Goal: Transaction & Acquisition: Purchase product/service

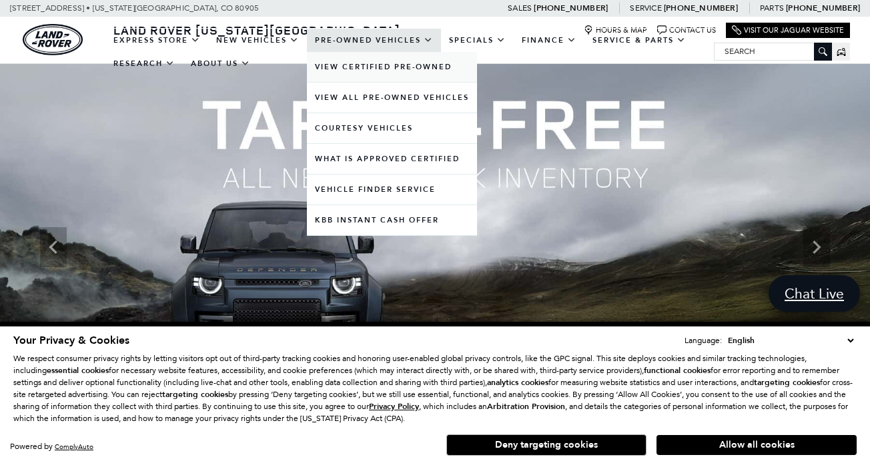
click at [384, 79] on link "View Certified Pre-Owned" at bounding box center [392, 67] width 170 height 30
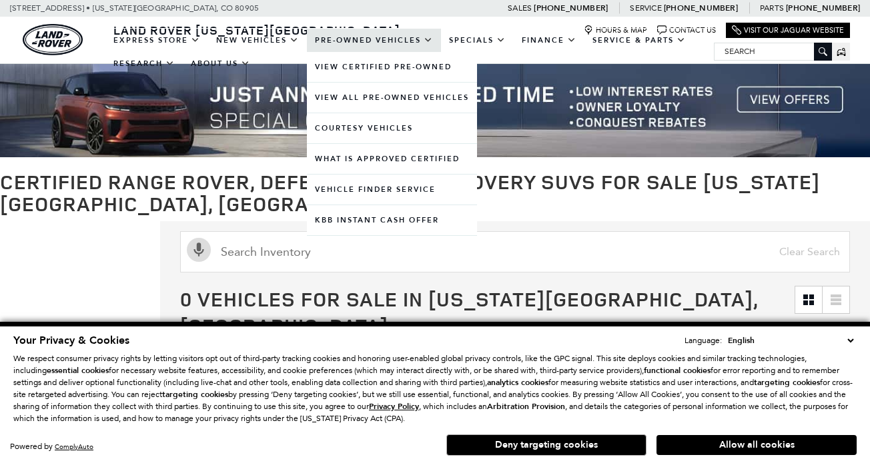
click at [365, 52] on link "Pre-Owned Vehicles" at bounding box center [374, 40] width 134 height 23
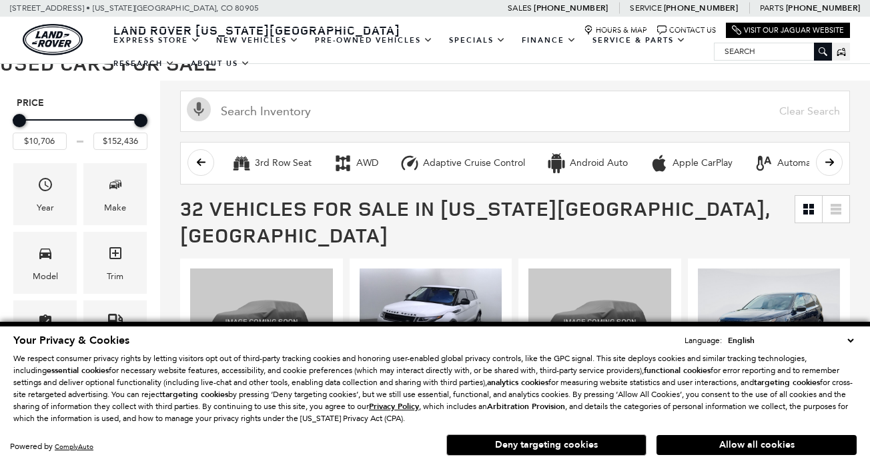
scroll to position [263, 0]
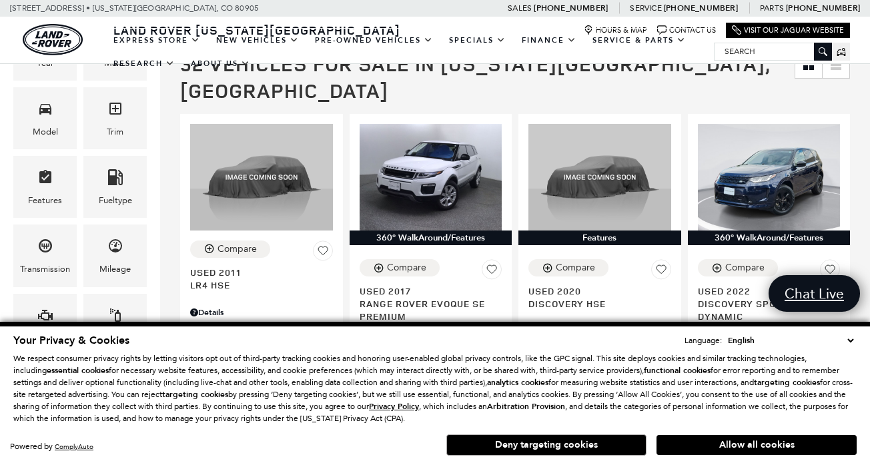
click at [693, 447] on button "Allow all cookies" at bounding box center [756, 445] width 200 height 20
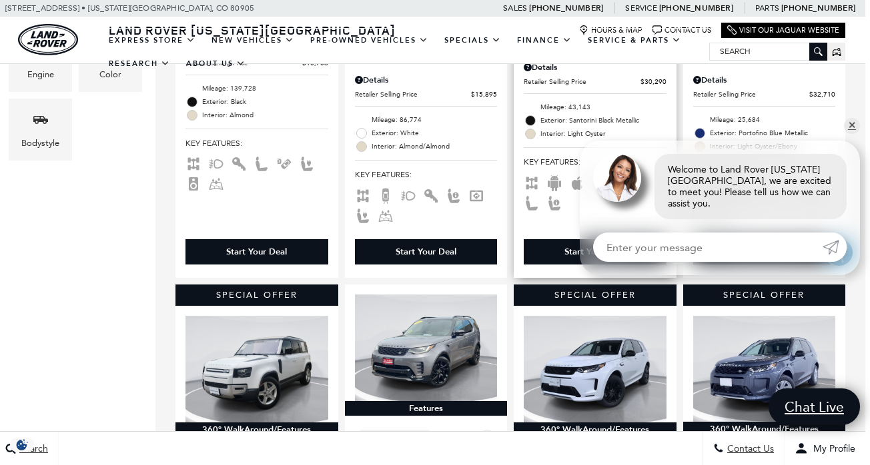
scroll to position [530, 6]
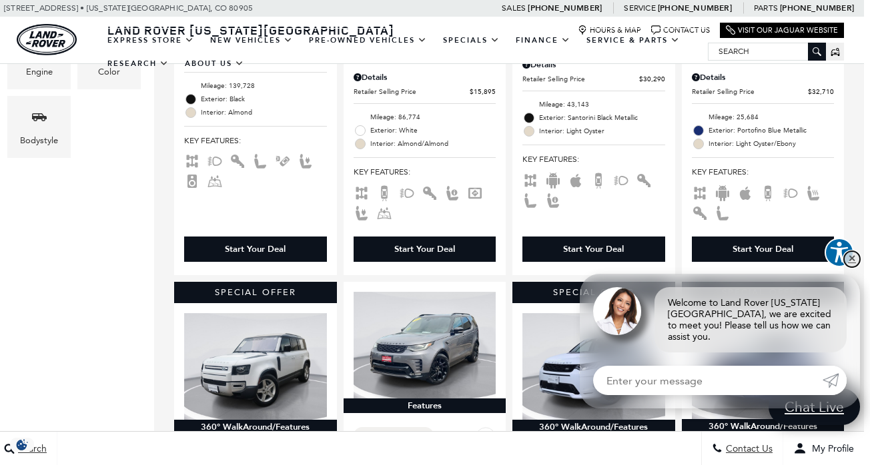
click at [852, 266] on link "✕" at bounding box center [852, 259] width 16 height 16
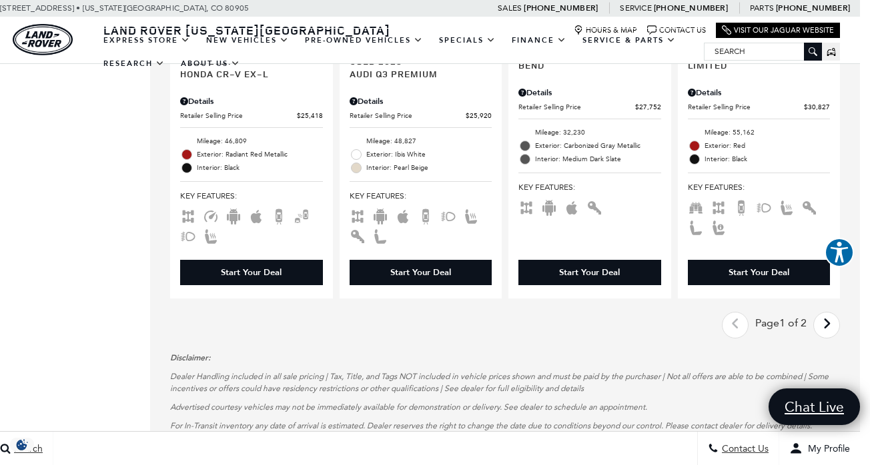
scroll to position [2516, 10]
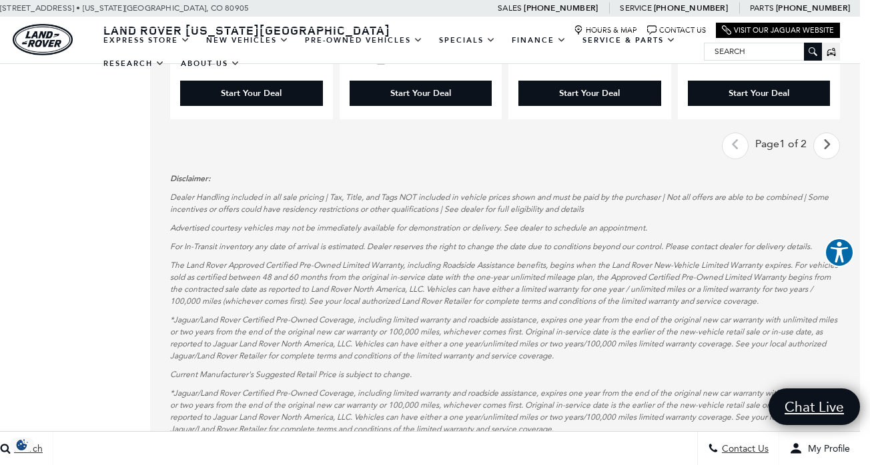
click at [824, 134] on icon "next page" at bounding box center [826, 144] width 9 height 21
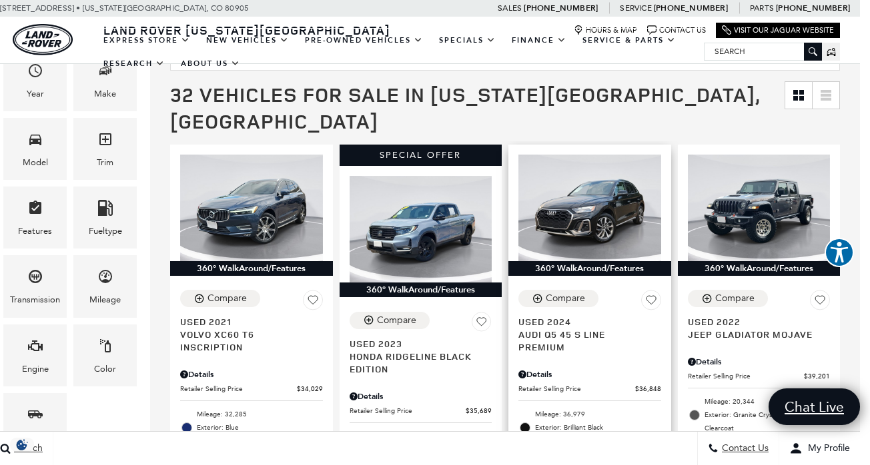
scroll to position [232, 10]
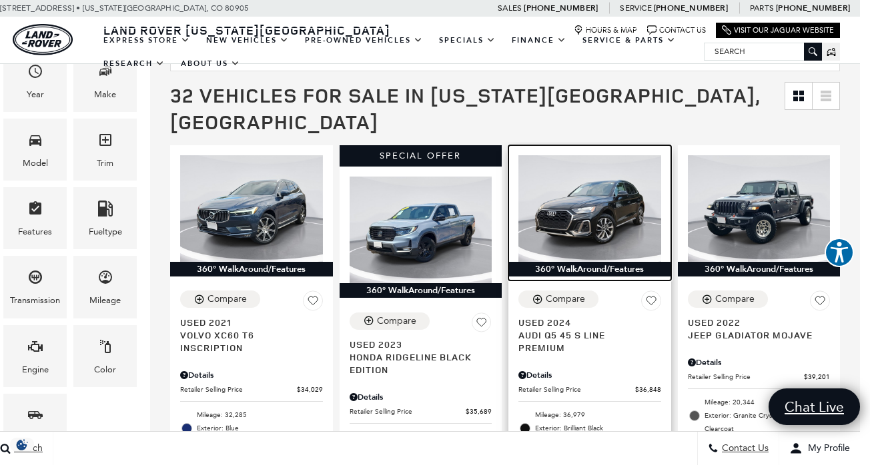
click at [569, 195] on img at bounding box center [589, 208] width 143 height 107
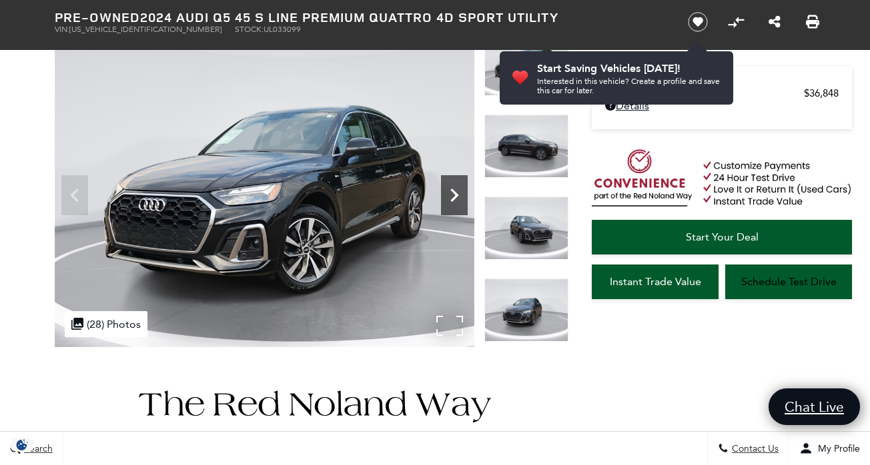
click at [448, 199] on icon "Next" at bounding box center [454, 195] width 27 height 27
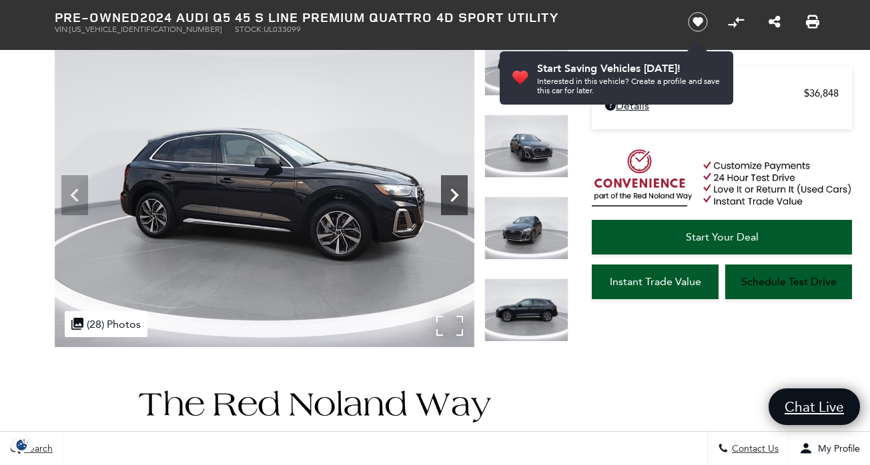
click at [448, 199] on icon "Next" at bounding box center [454, 195] width 27 height 27
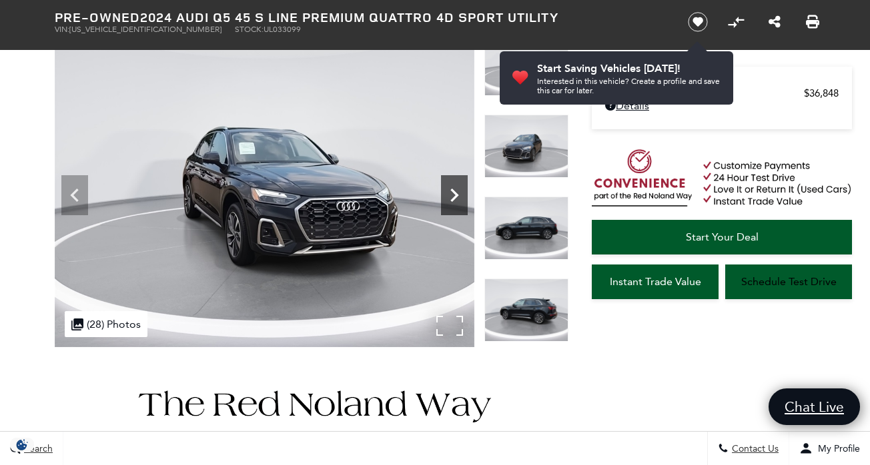
click at [448, 199] on icon "Next" at bounding box center [454, 195] width 27 height 27
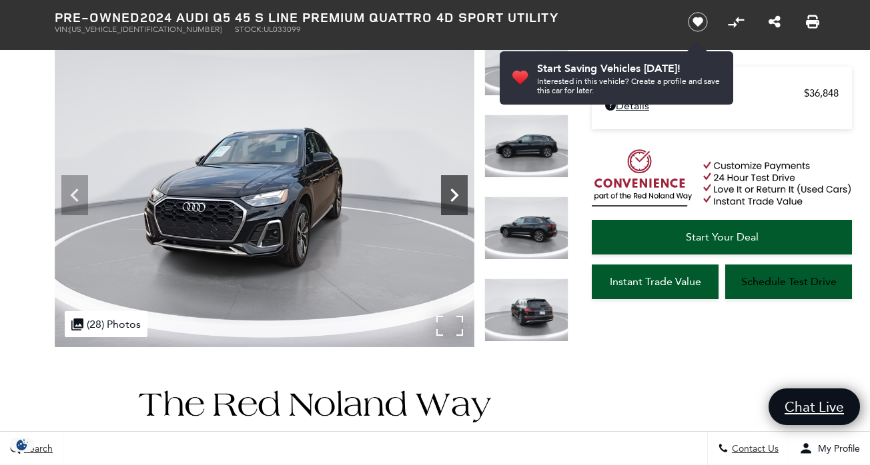
click at [448, 199] on icon "Next" at bounding box center [454, 195] width 27 height 27
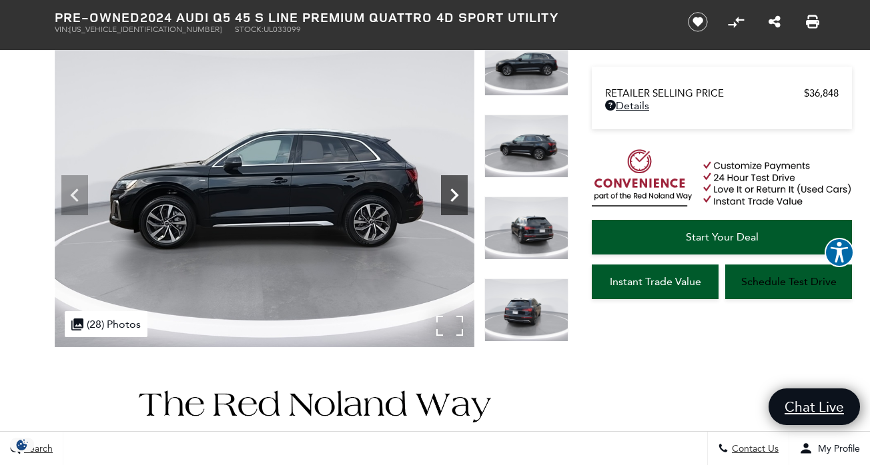
click at [448, 199] on icon "Next" at bounding box center [454, 195] width 27 height 27
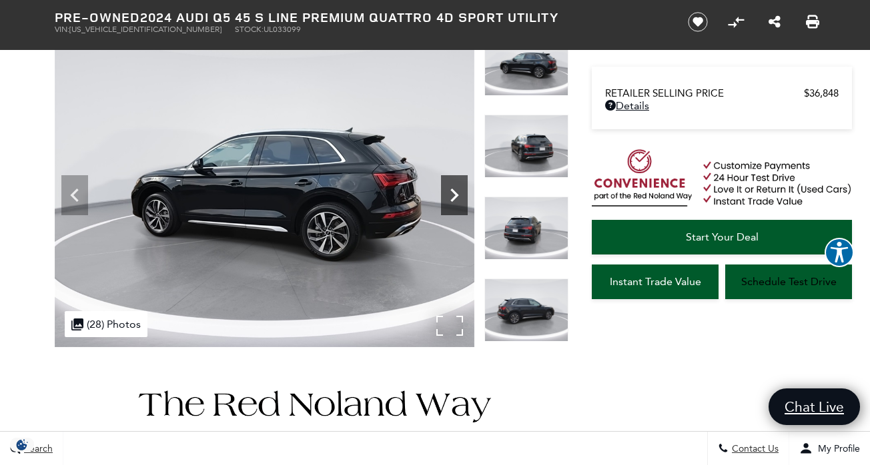
click at [448, 199] on icon "Next" at bounding box center [454, 195] width 27 height 27
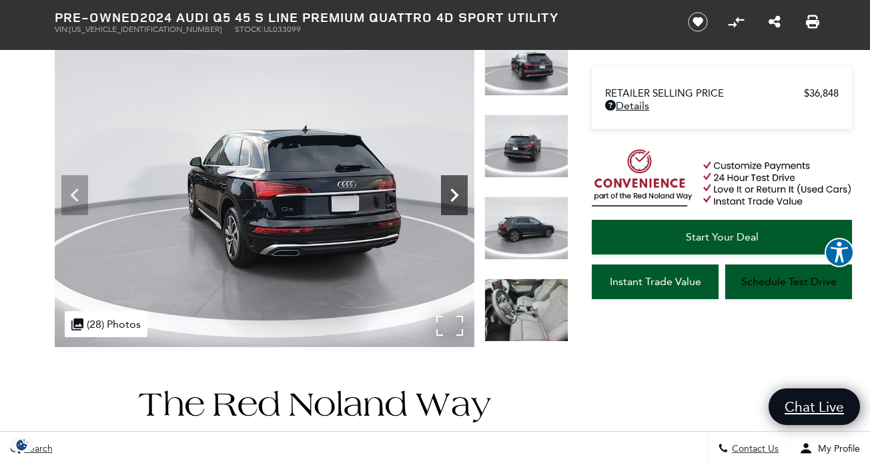
click at [448, 199] on icon "Next" at bounding box center [454, 195] width 27 height 27
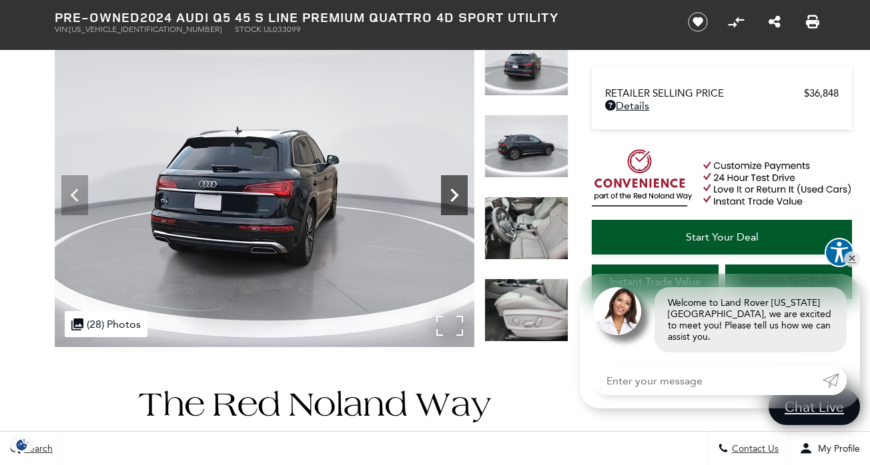
click at [448, 199] on icon "Next" at bounding box center [454, 195] width 27 height 27
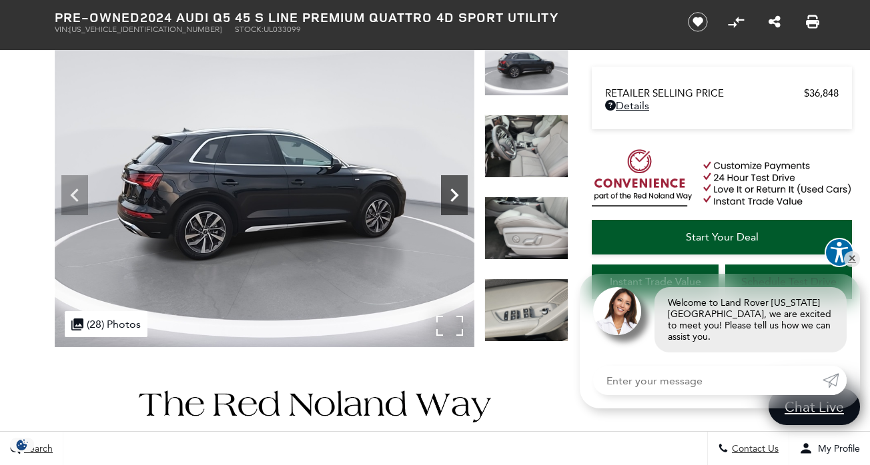
click at [448, 199] on icon "Next" at bounding box center [454, 195] width 27 height 27
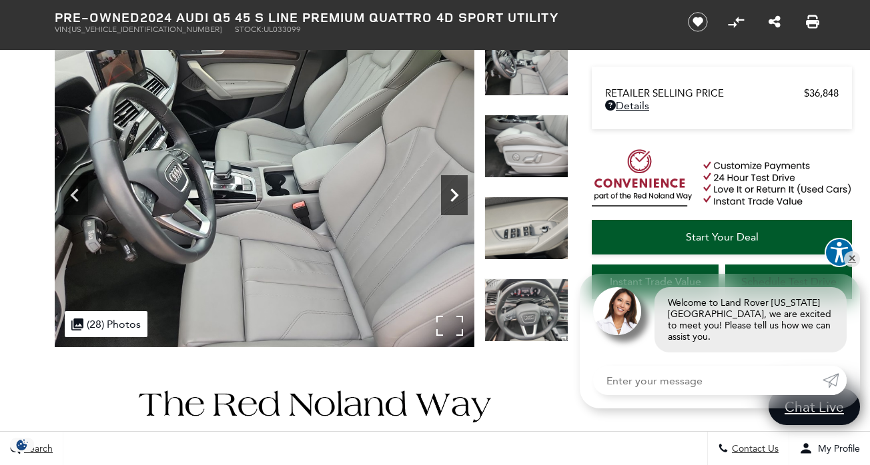
click at [448, 199] on icon "Next" at bounding box center [454, 195] width 27 height 27
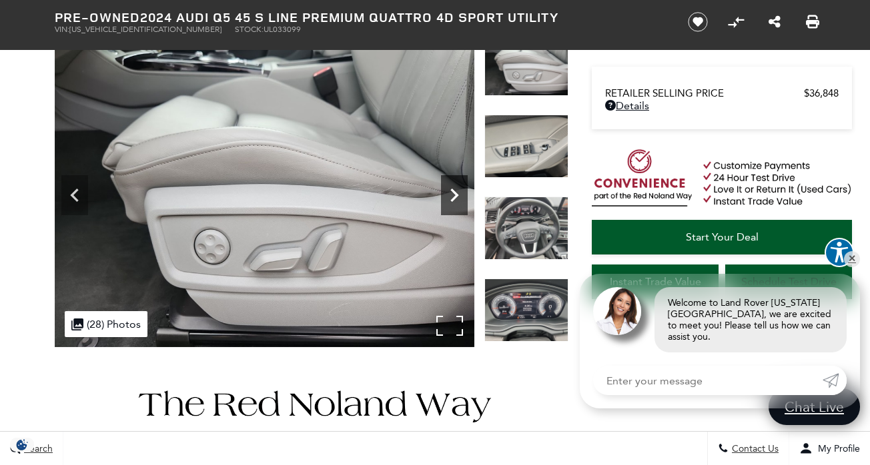
click at [448, 199] on icon "Next" at bounding box center [454, 195] width 27 height 27
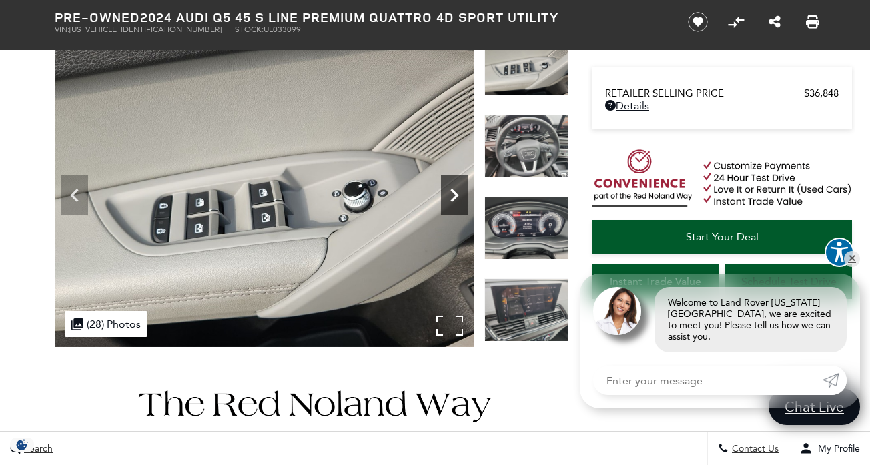
click at [448, 199] on icon "Next" at bounding box center [454, 195] width 27 height 27
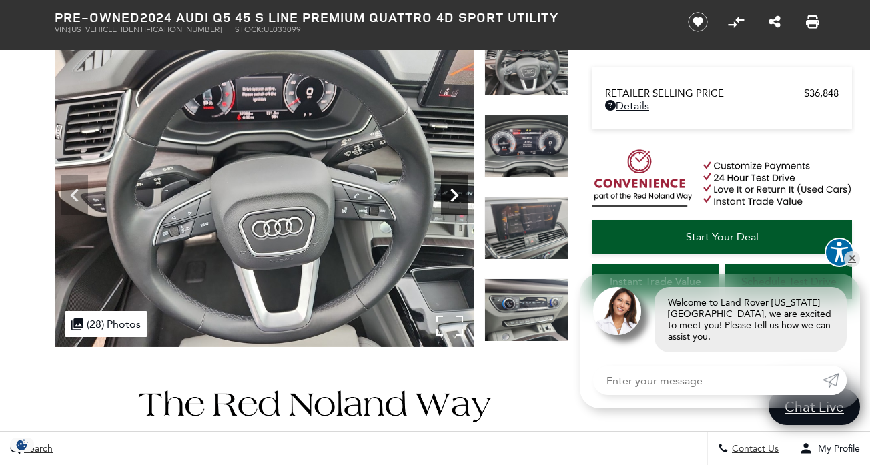
click at [448, 199] on icon "Next" at bounding box center [454, 195] width 27 height 27
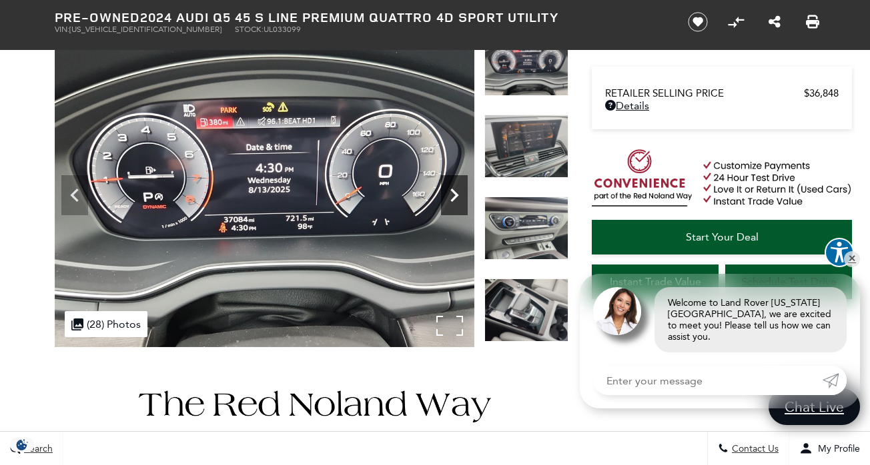
click at [448, 199] on icon "Next" at bounding box center [454, 195] width 27 height 27
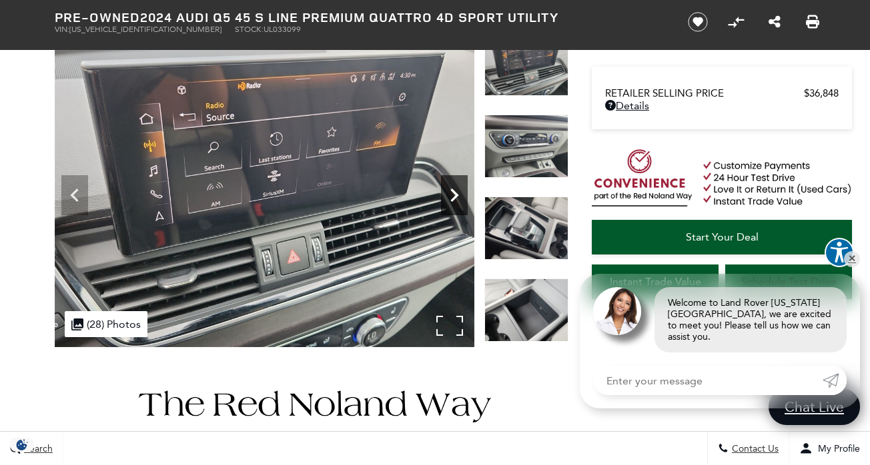
click at [448, 199] on icon "Next" at bounding box center [454, 195] width 27 height 27
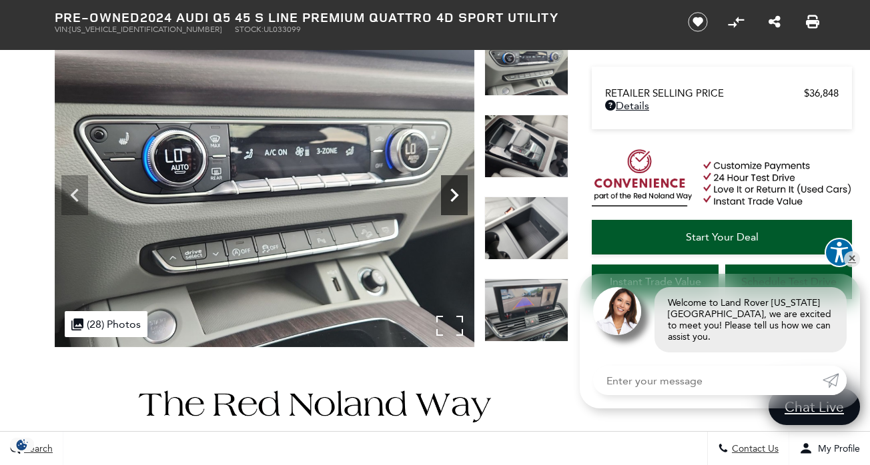
click at [448, 199] on icon "Next" at bounding box center [454, 195] width 27 height 27
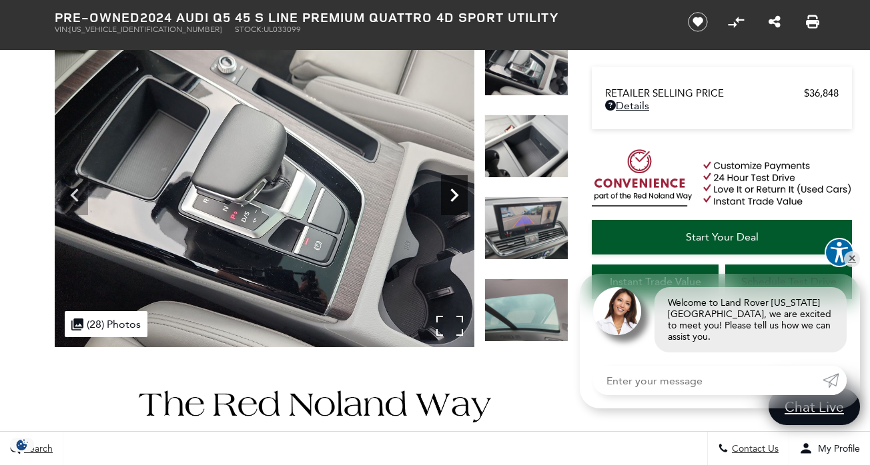
click at [448, 199] on icon "Next" at bounding box center [454, 195] width 27 height 27
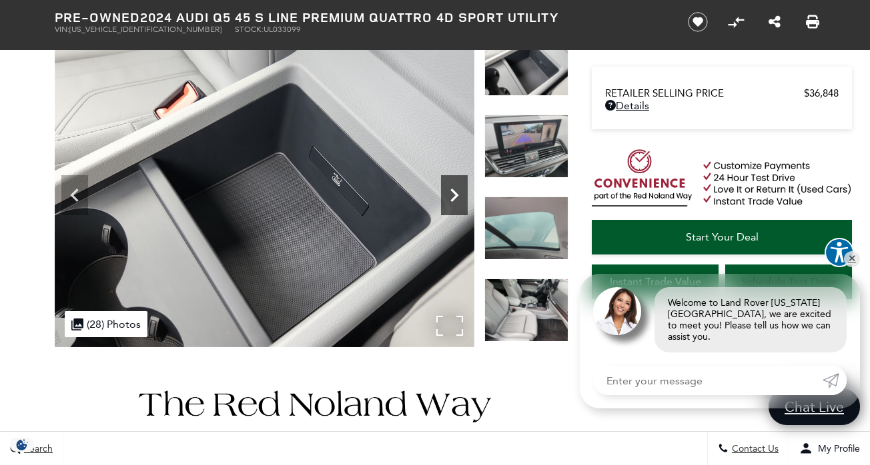
click at [448, 199] on icon "Next" at bounding box center [454, 195] width 27 height 27
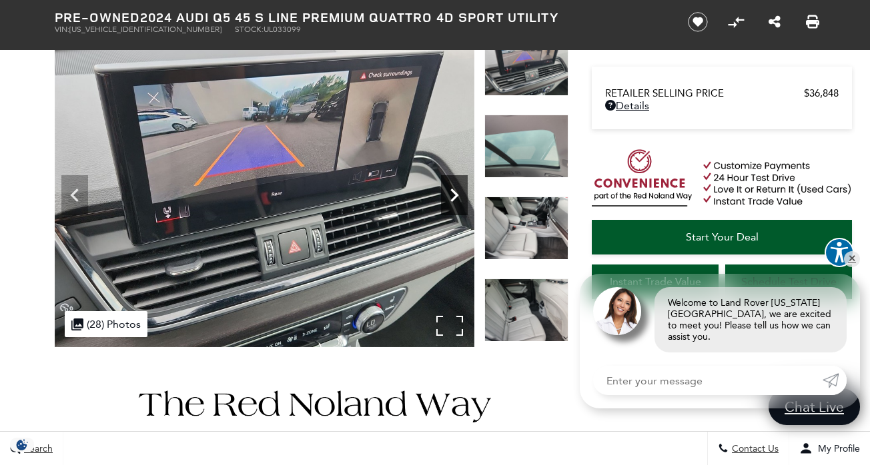
click at [448, 199] on icon "Next" at bounding box center [454, 195] width 27 height 27
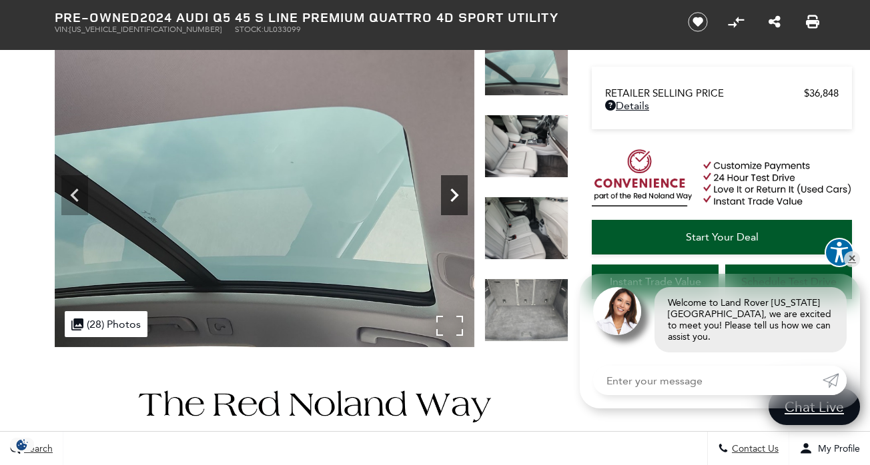
click at [448, 199] on icon "Next" at bounding box center [454, 195] width 27 height 27
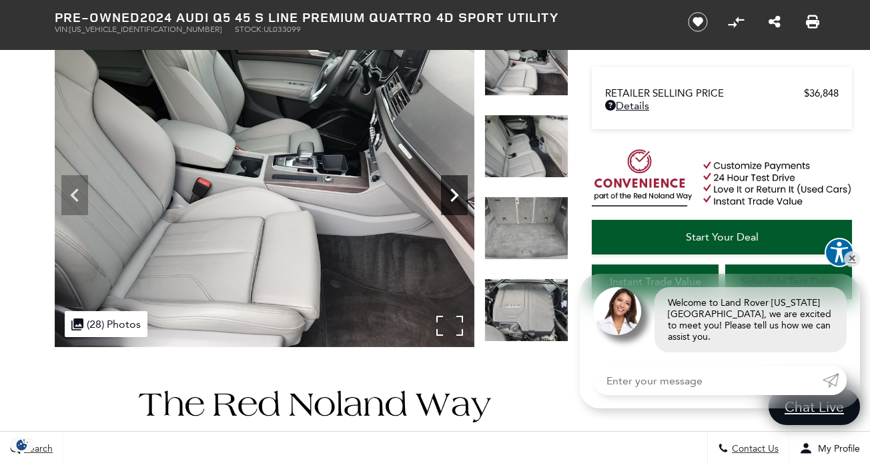
click at [448, 199] on icon "Next" at bounding box center [454, 195] width 27 height 27
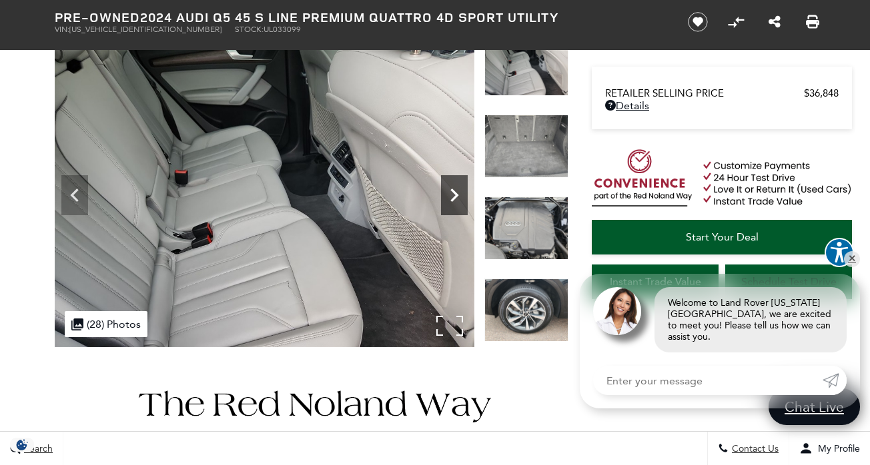
click at [448, 199] on icon "Next" at bounding box center [454, 195] width 27 height 27
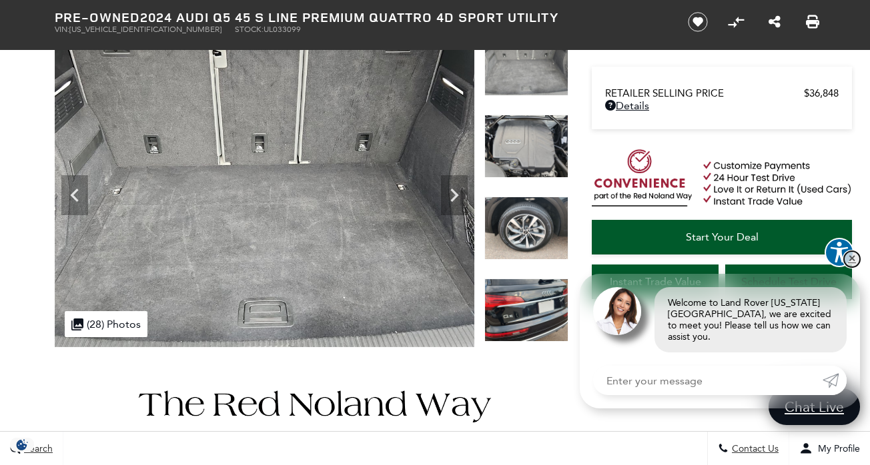
click at [854, 267] on link "✕" at bounding box center [852, 259] width 16 height 16
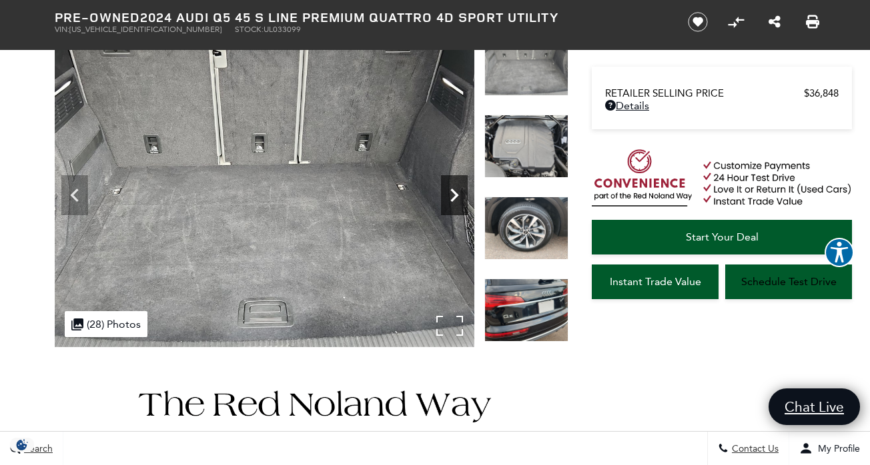
click at [451, 202] on icon "Next" at bounding box center [454, 195] width 27 height 27
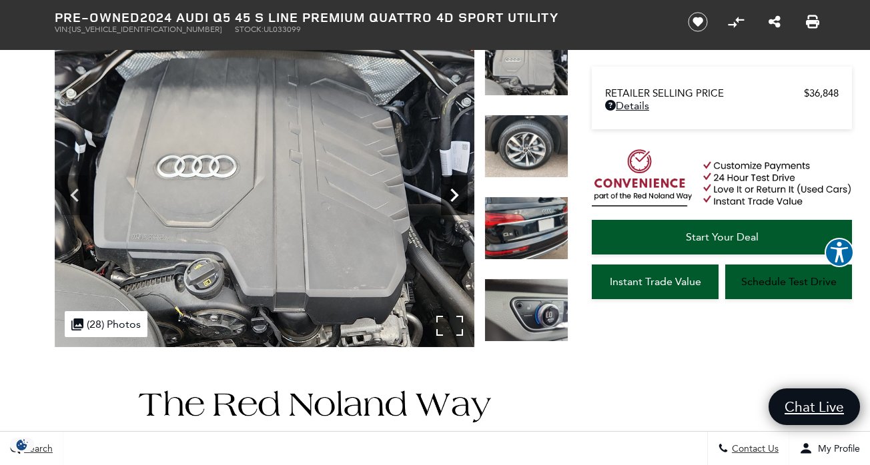
click at [451, 202] on icon "Next" at bounding box center [454, 195] width 27 height 27
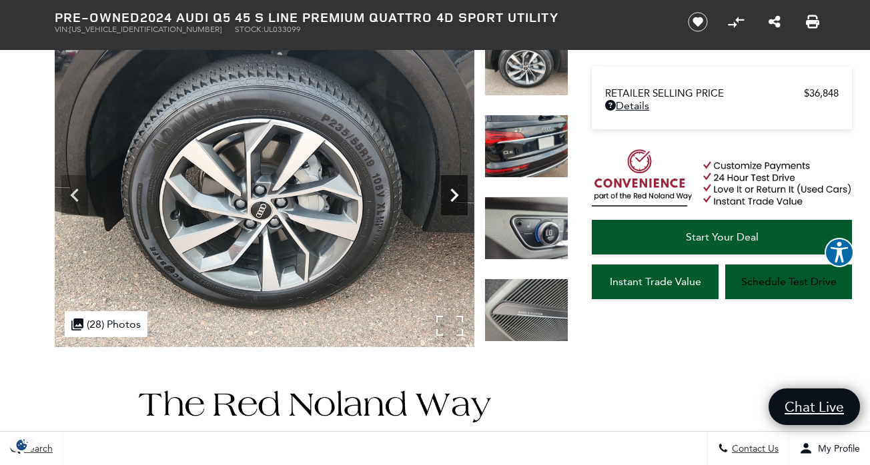
click at [451, 202] on icon "Next" at bounding box center [454, 195] width 27 height 27
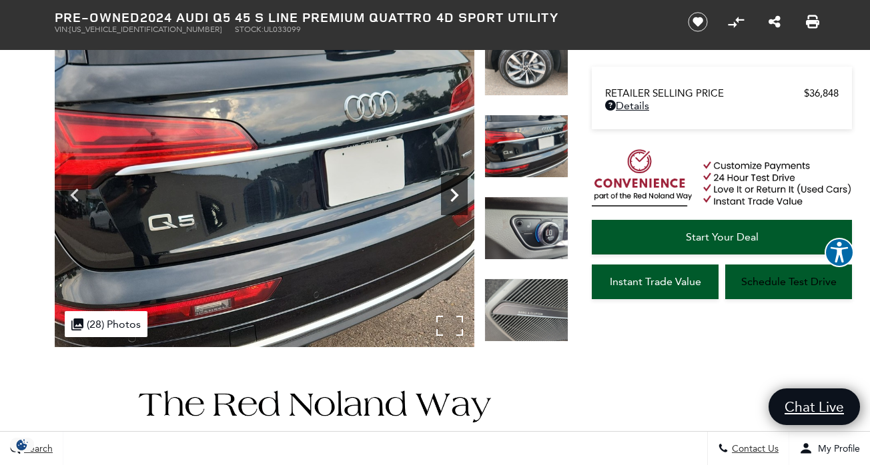
click at [451, 202] on icon "Next" at bounding box center [454, 195] width 27 height 27
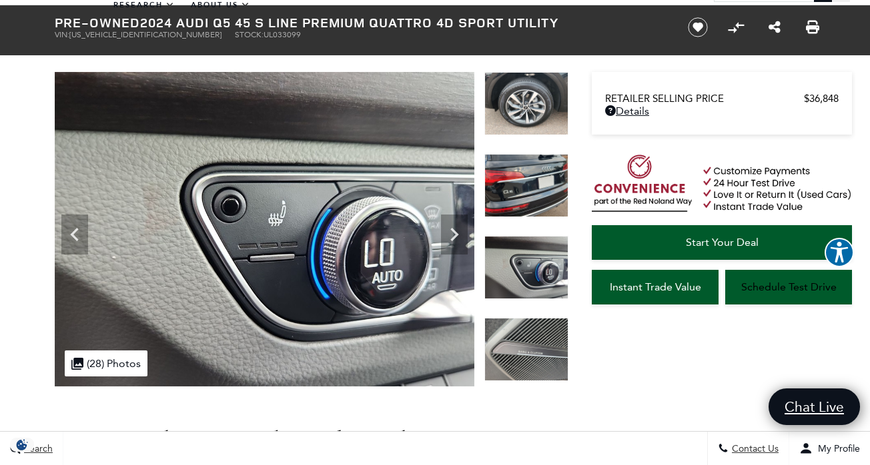
scroll to position [59, 0]
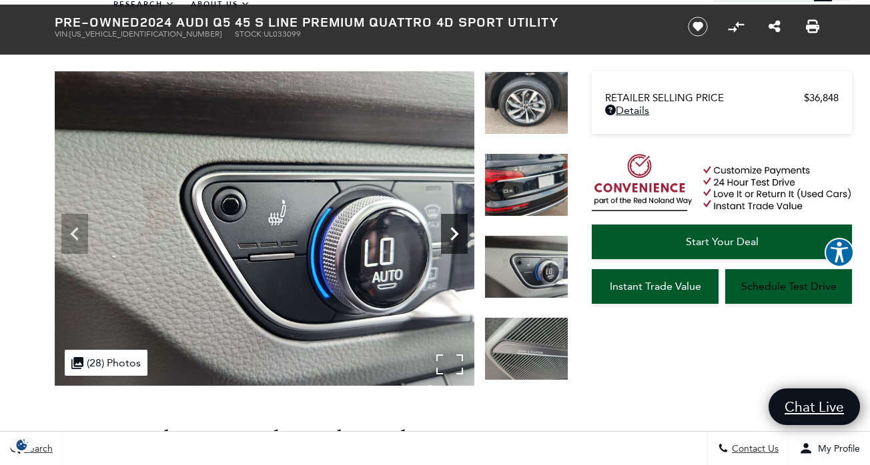
click at [451, 229] on icon "Next" at bounding box center [454, 233] width 8 height 13
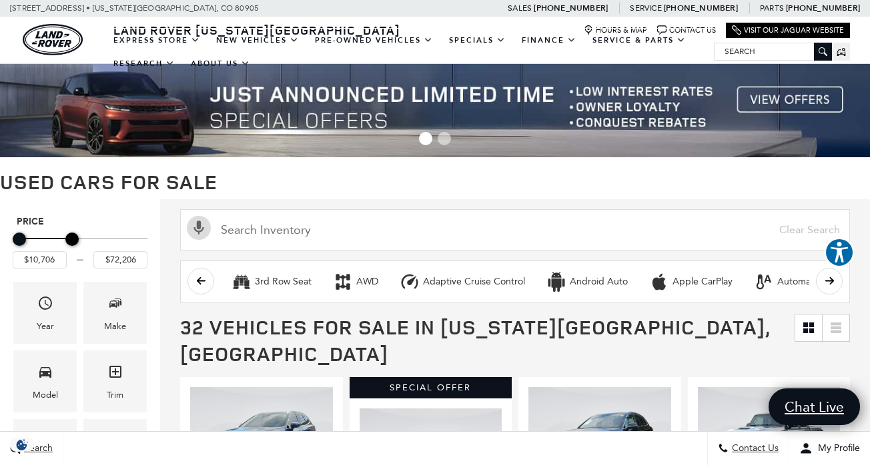
drag, startPoint x: 137, startPoint y: 236, endPoint x: 69, endPoint y: 241, distance: 68.8
click at [69, 241] on div "Maximum Price" at bounding box center [71, 239] width 13 height 13
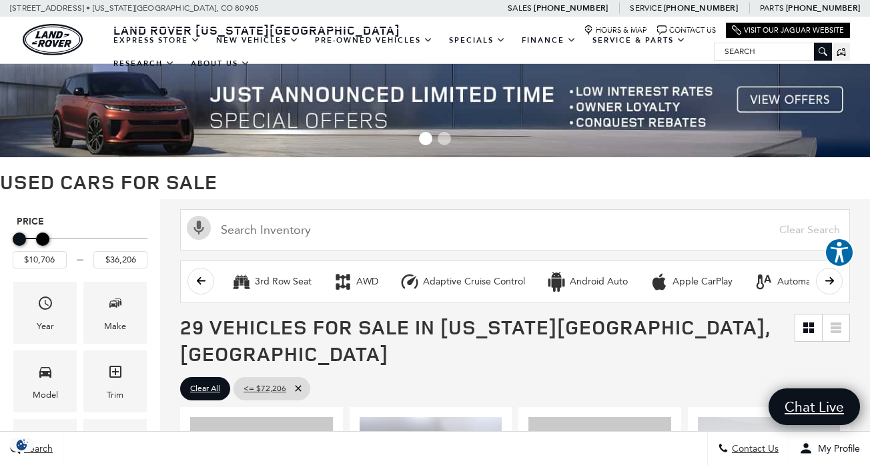
type input "$35,706"
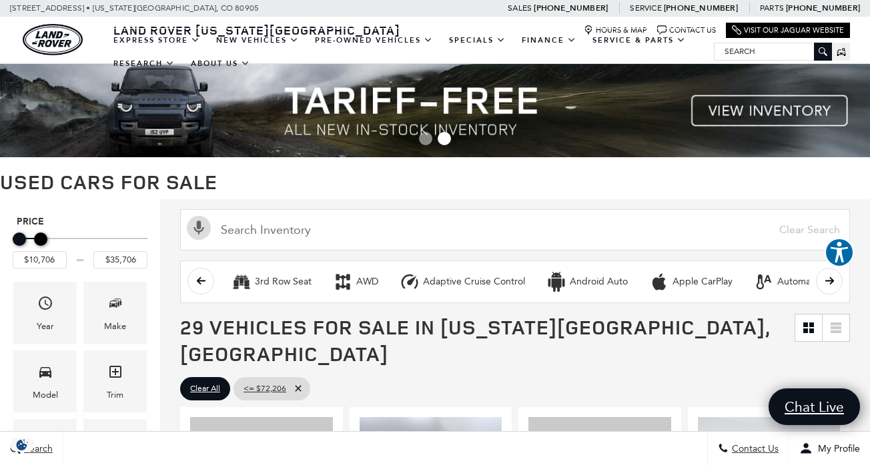
drag, startPoint x: 69, startPoint y: 241, endPoint x: 37, endPoint y: 244, distance: 31.5
click at [37, 244] on div "Maximum Price" at bounding box center [40, 239] width 13 height 13
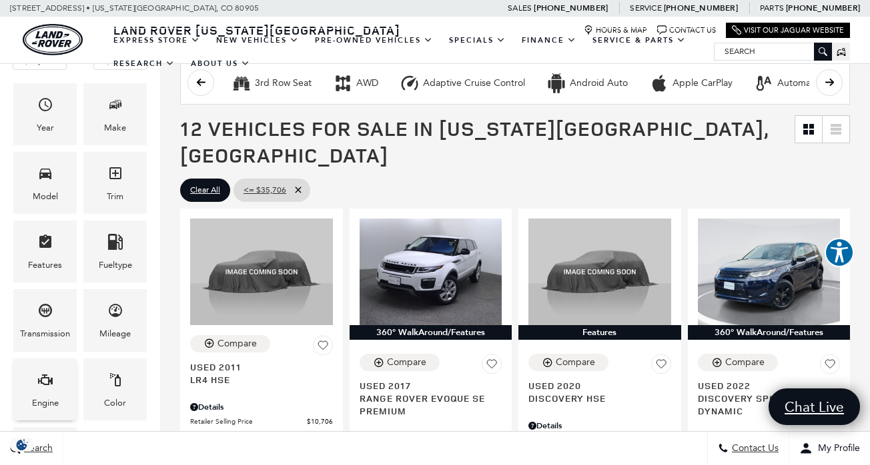
scroll to position [223, 0]
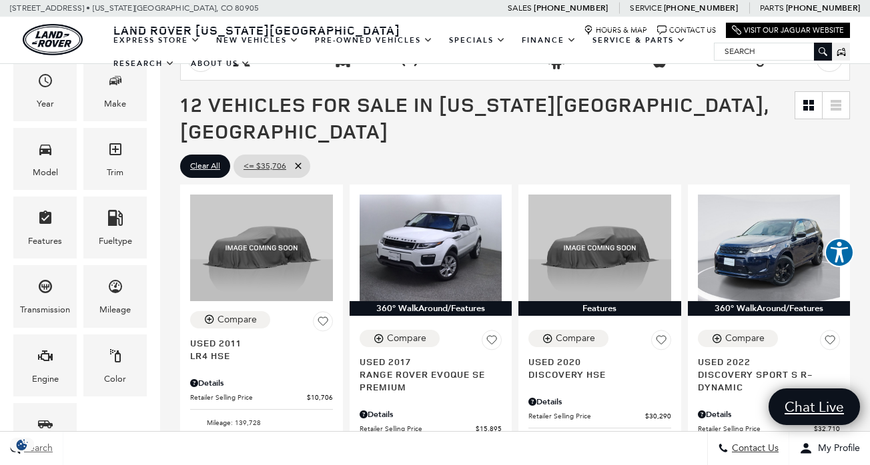
click at [43, 453] on span "Search" at bounding box center [37, 448] width 32 height 11
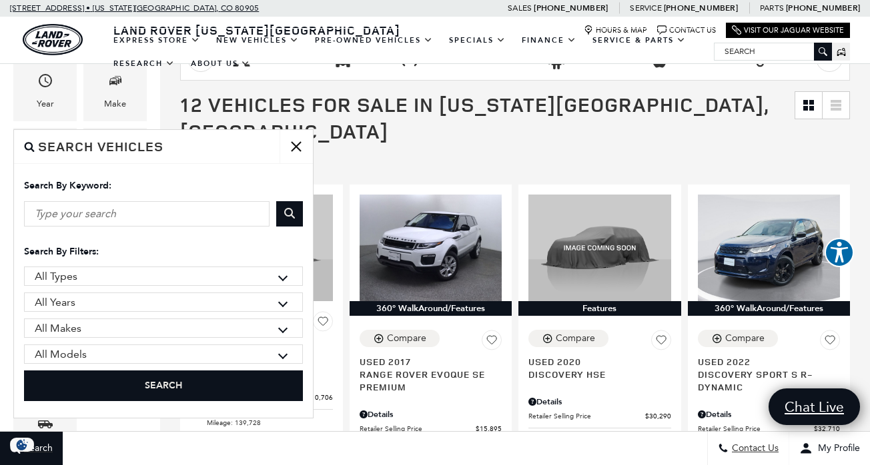
scroll to position [0, 0]
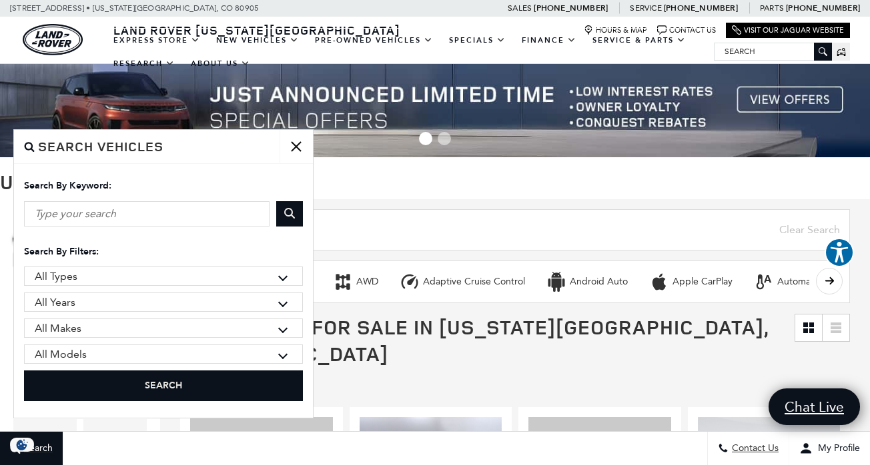
click at [297, 139] on button "close" at bounding box center [295, 146] width 33 height 33
